Goal: Navigation & Orientation: Understand site structure

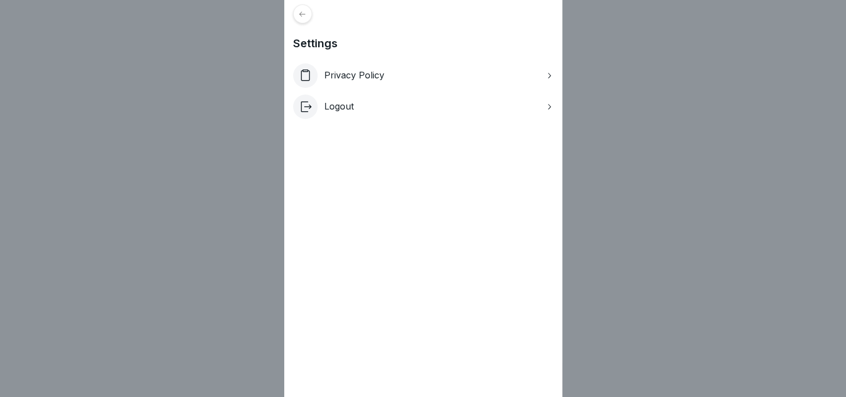
click at [306, 11] on icon at bounding box center [302, 14] width 8 height 8
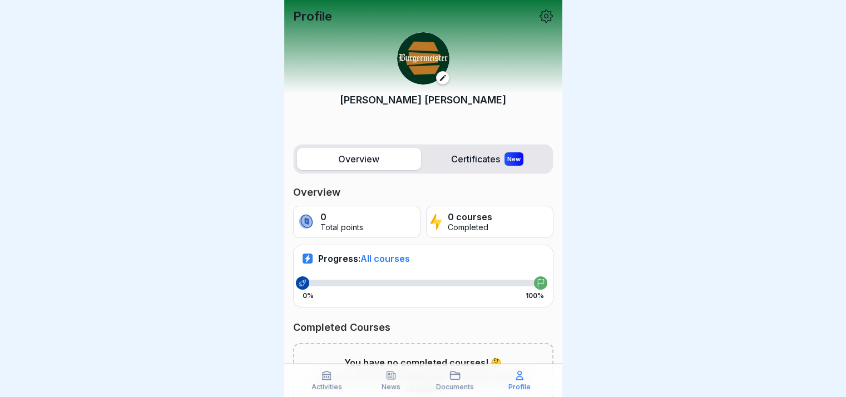
click at [463, 375] on div "Documents" at bounding box center [455, 380] width 59 height 21
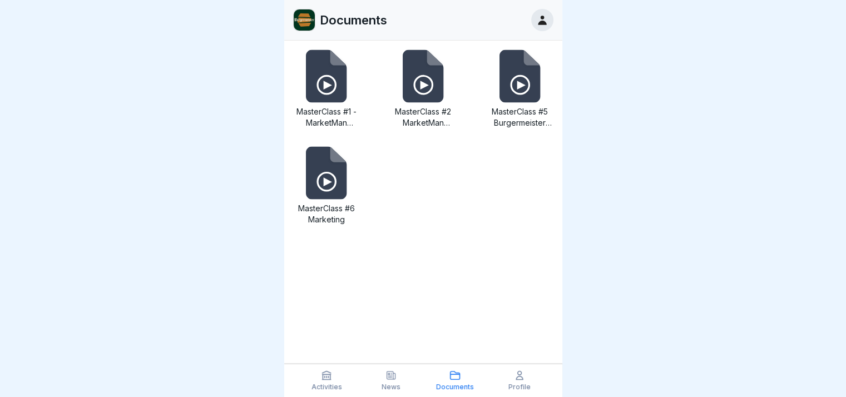
click at [385, 374] on icon at bounding box center [390, 375] width 11 height 11
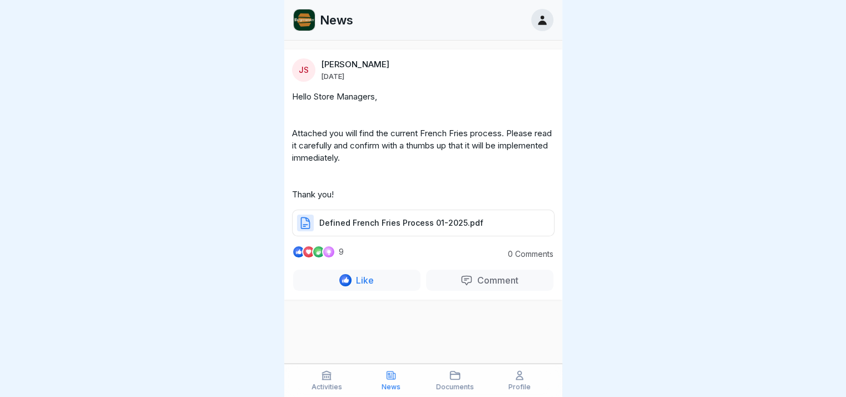
click at [331, 374] on icon at bounding box center [326, 375] width 11 height 11
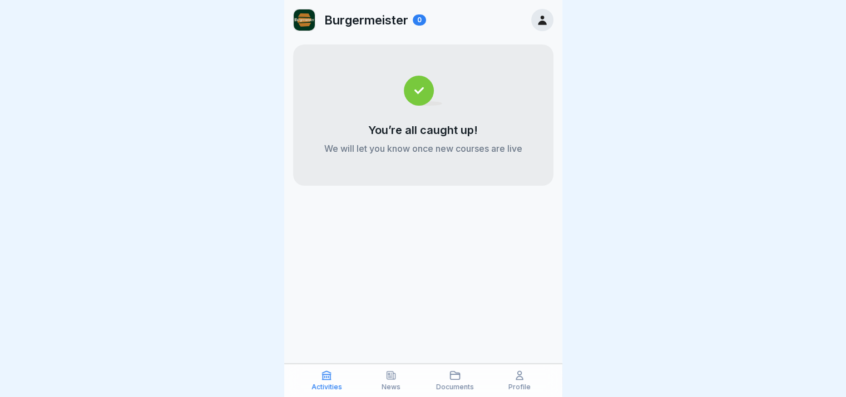
click at [539, 13] on div at bounding box center [542, 20] width 22 height 22
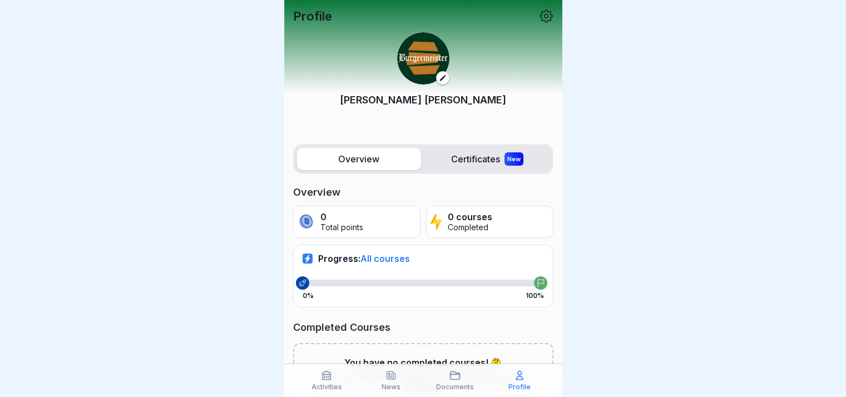
click at [539, 13] on icon at bounding box center [546, 16] width 14 height 14
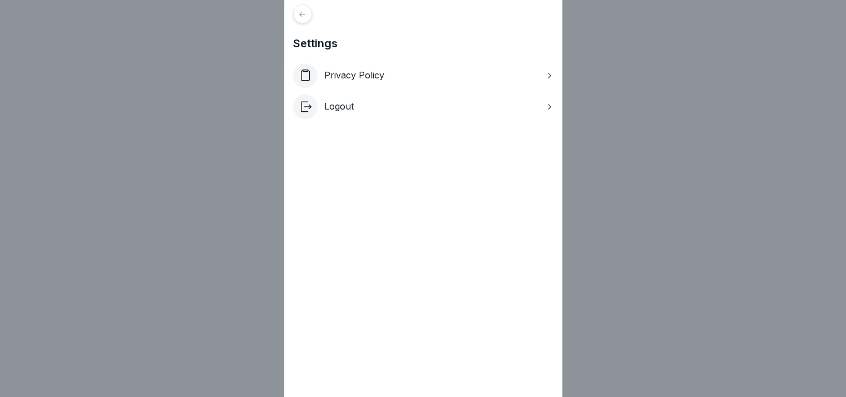
click at [304, 12] on icon at bounding box center [302, 14] width 8 height 8
